Goal: Information Seeking & Learning: Obtain resource

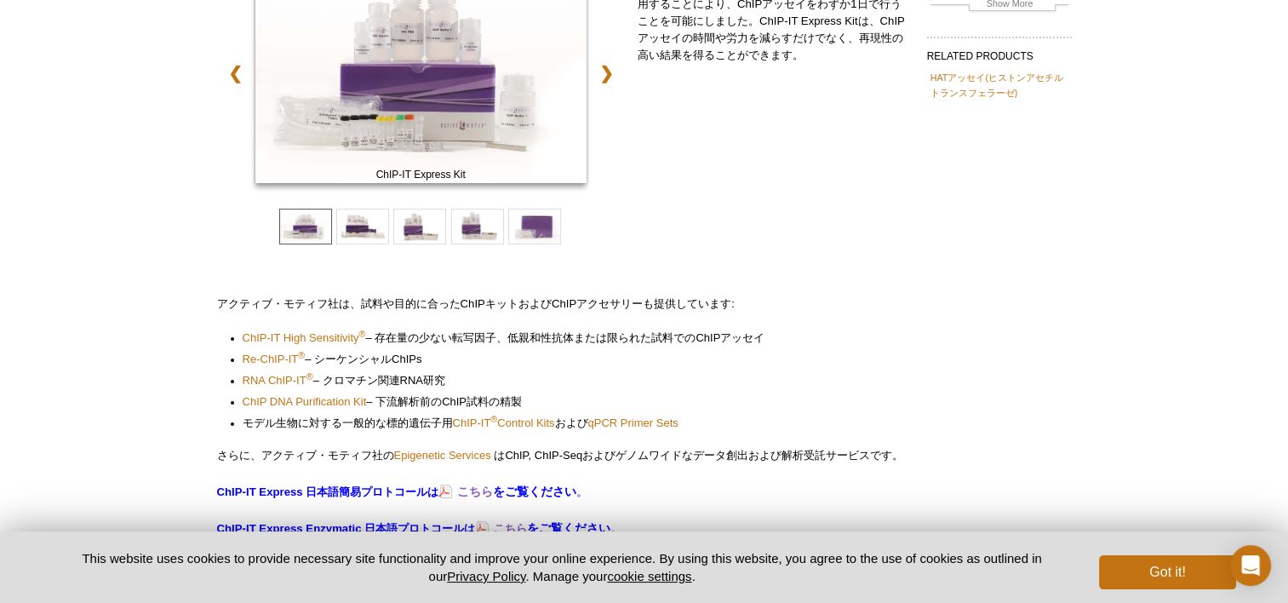
drag, startPoint x: 0, startPoint y: 0, endPoint x: 119, endPoint y: 312, distance: 334.4
click at [119, 312] on div "Active Motif Logo Enabling Epigenetics Research 0 Search Skip to content Active…" at bounding box center [644, 411] width 1288 height 1301
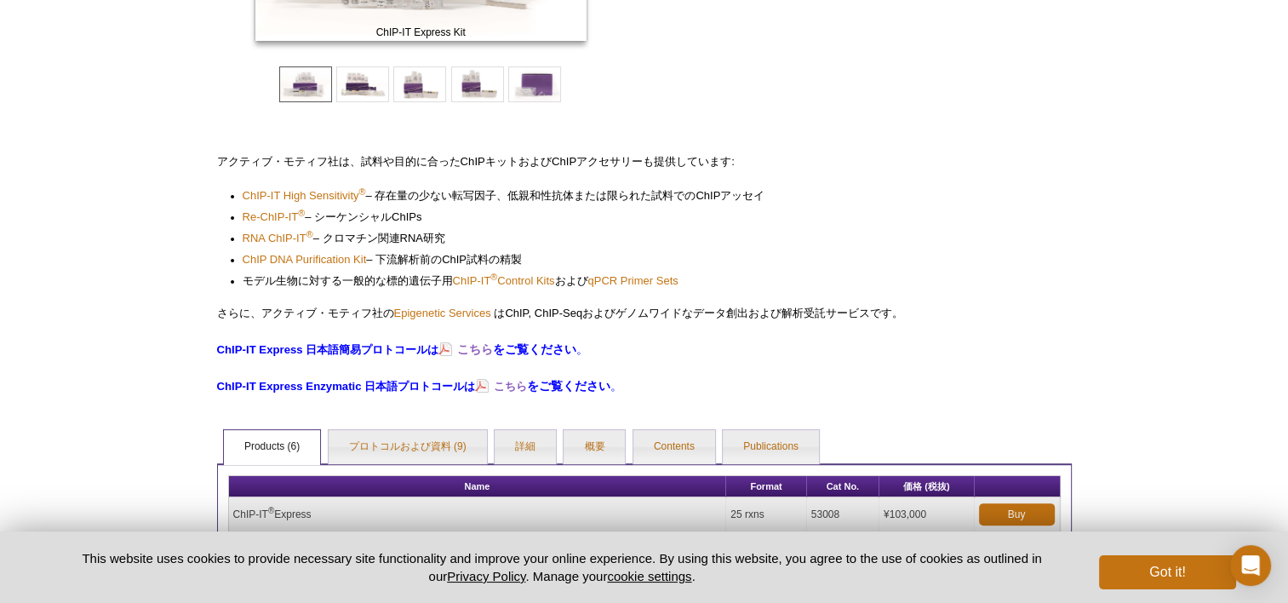
scroll to position [378, 0]
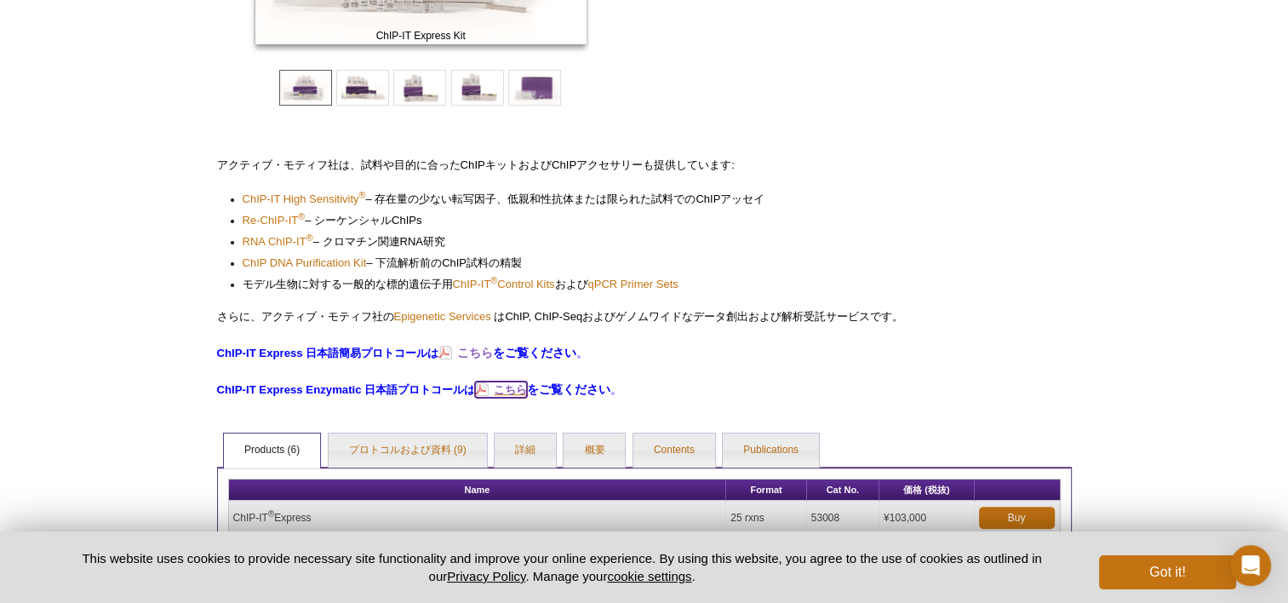
click at [518, 387] on strong "こちら" at bounding box center [510, 389] width 33 height 13
click at [303, 197] on span "ChIP-IT High Sensitivity" at bounding box center [301, 198] width 117 height 13
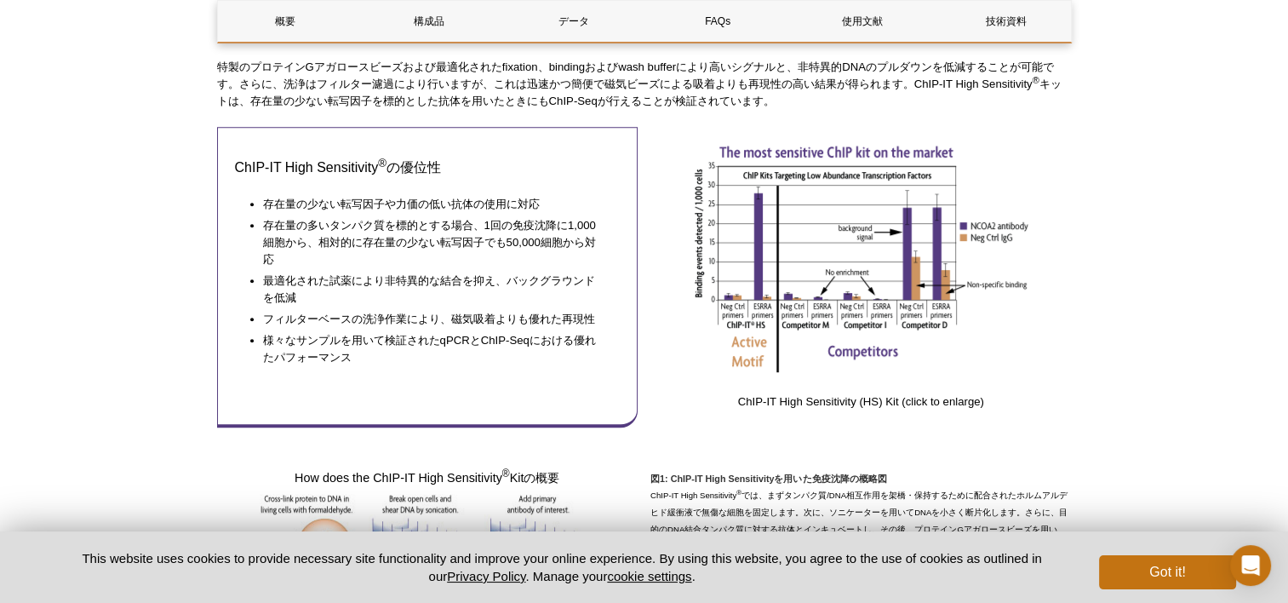
scroll to position [839, 0]
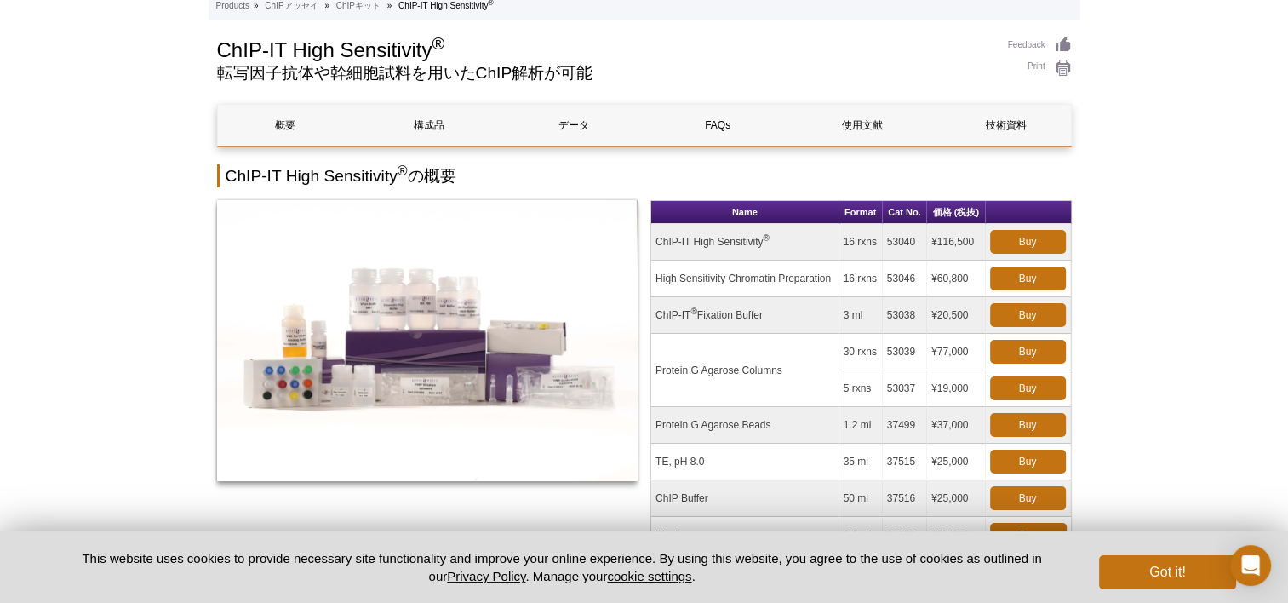
scroll to position [0, 0]
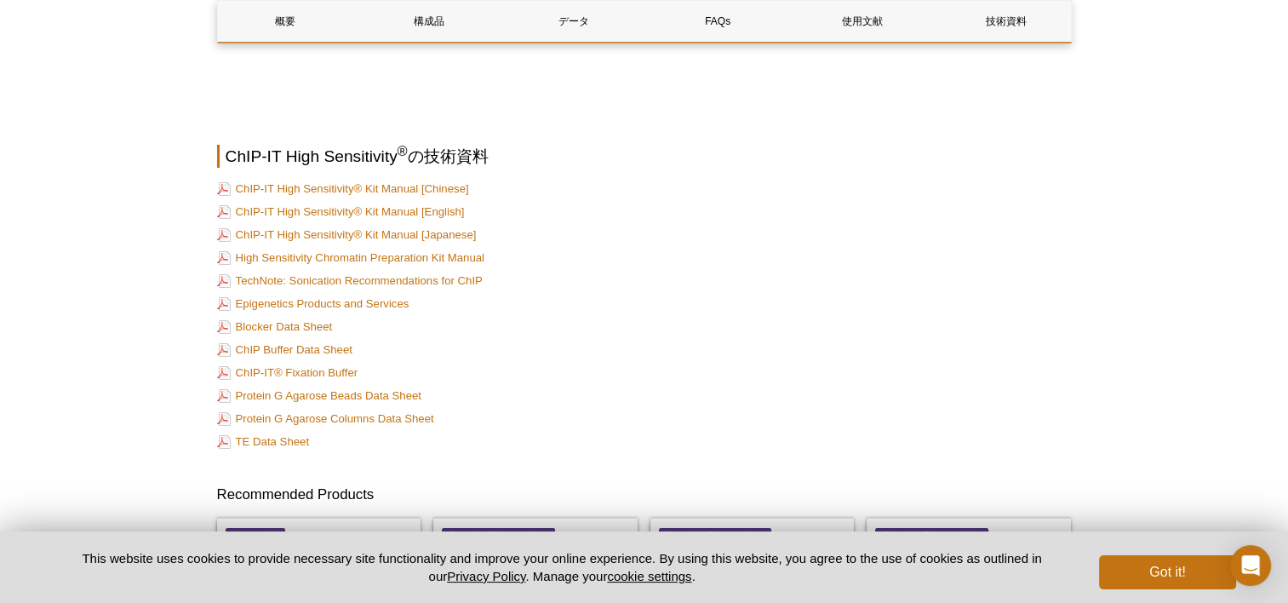
scroll to position [6092, 0]
click at [361, 244] on link "ChIP-IT High Sensitivity® Kit Manual [Japanese]" at bounding box center [347, 235] width 260 height 16
